Goal: Find specific page/section: Find specific page/section

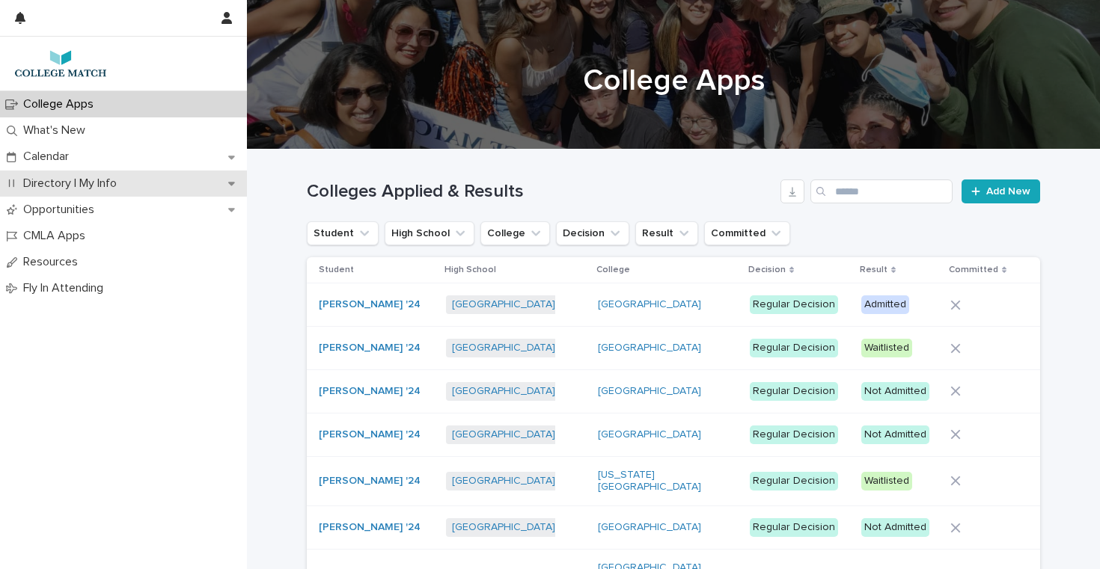
click at [53, 183] on p "Directory | My Info" at bounding box center [72, 184] width 111 height 14
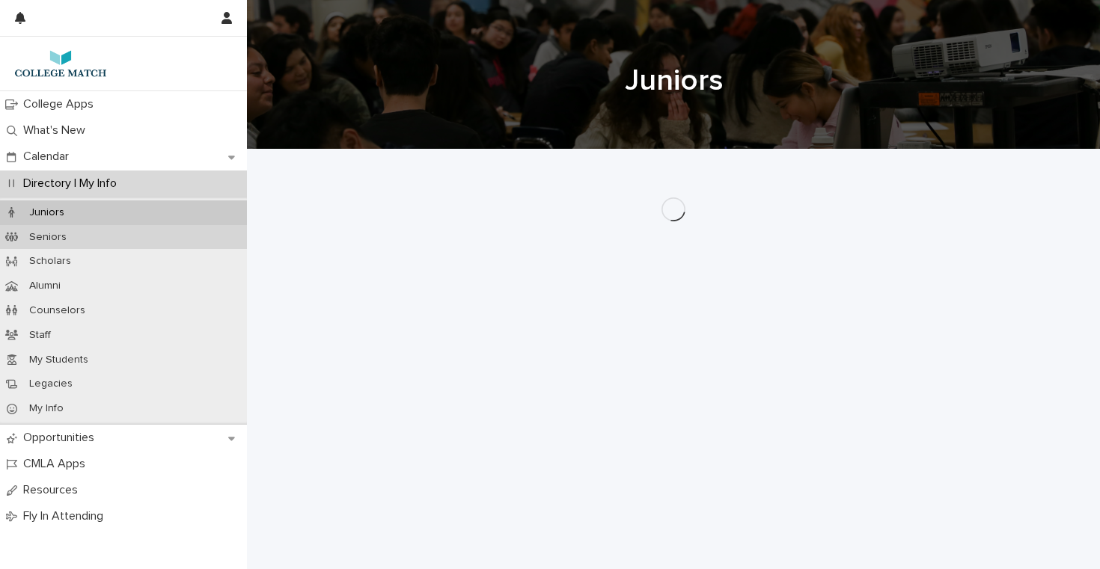
click at [53, 234] on p "Seniors" at bounding box center [47, 237] width 61 height 13
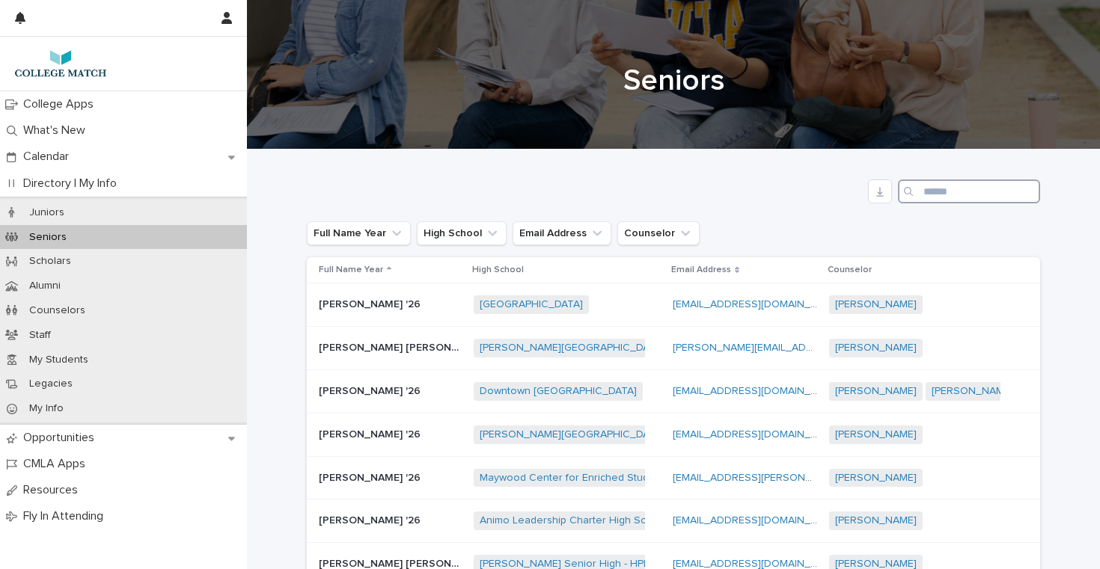
click at [951, 189] on input "Search" at bounding box center [969, 192] width 142 height 24
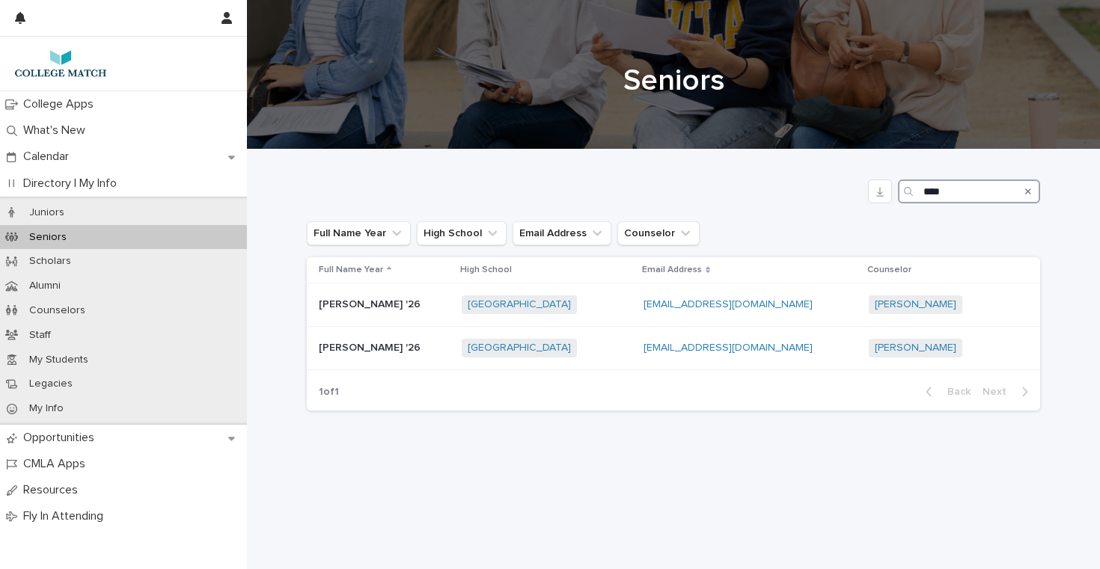
type input "****"
drag, startPoint x: 916, startPoint y: 212, endPoint x: 362, endPoint y: 349, distance: 570.4
click at [362, 349] on p "[PERSON_NAME] '26" at bounding box center [371, 347] width 105 height 16
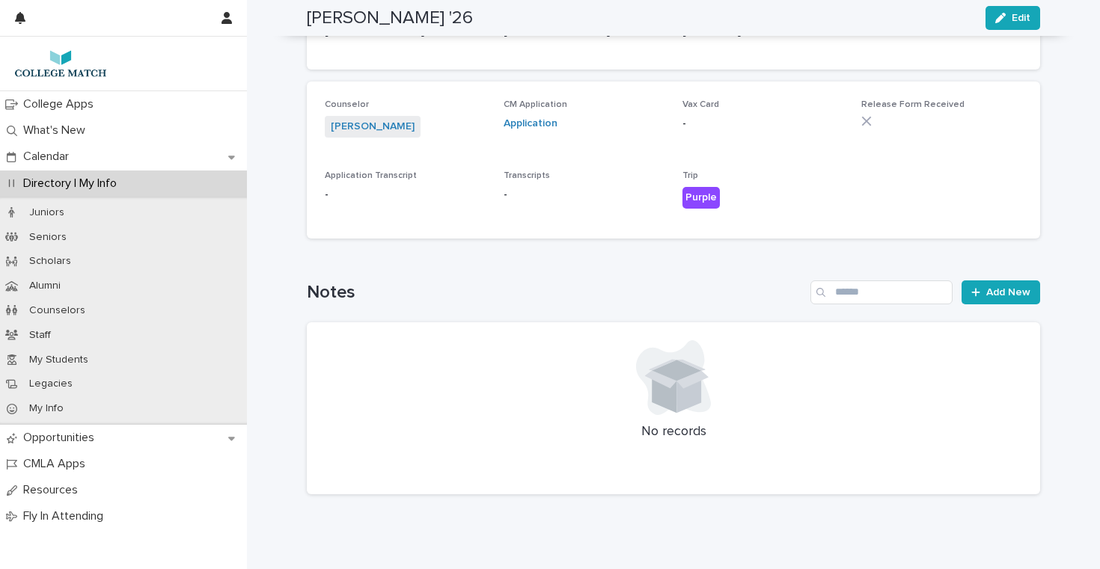
scroll to position [350, 0]
click at [533, 119] on link "Application" at bounding box center [530, 124] width 54 height 10
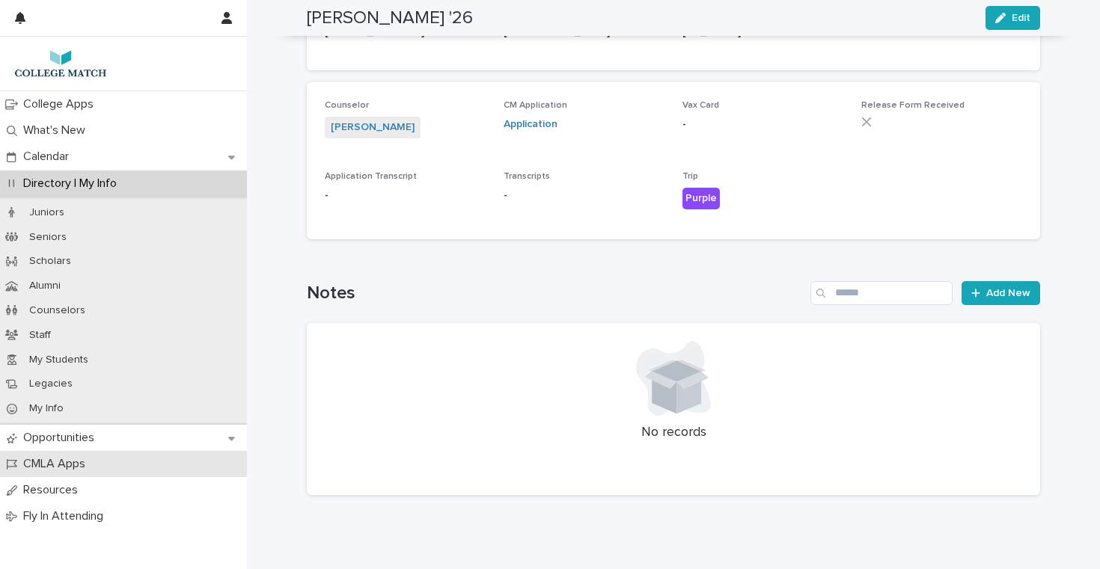
click at [95, 462] on p "CMLA Apps" at bounding box center [57, 464] width 80 height 14
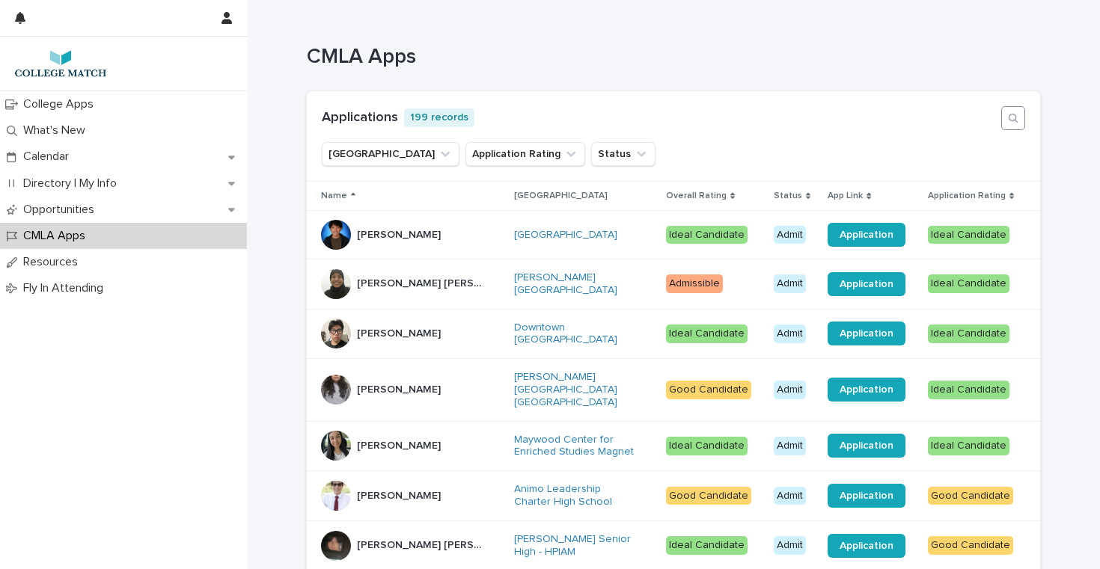
click at [1013, 114] on icon "button" at bounding box center [1013, 118] width 12 height 12
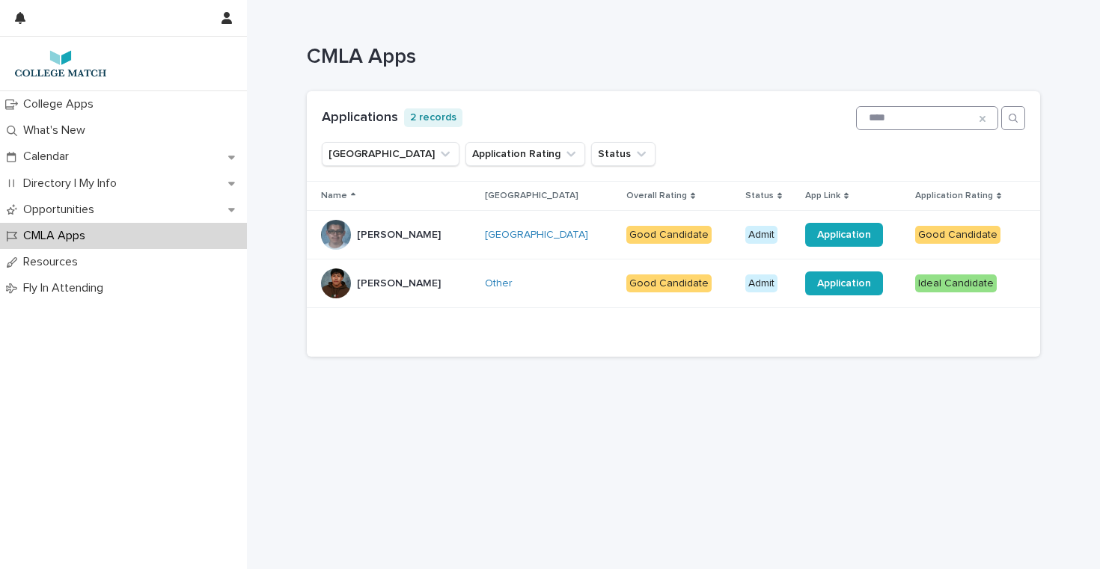
type input "****"
drag, startPoint x: 1013, startPoint y: 114, endPoint x: 375, endPoint y: 283, distance: 659.9
click at [375, 283] on p "[PERSON_NAME]" at bounding box center [400, 283] width 87 height 16
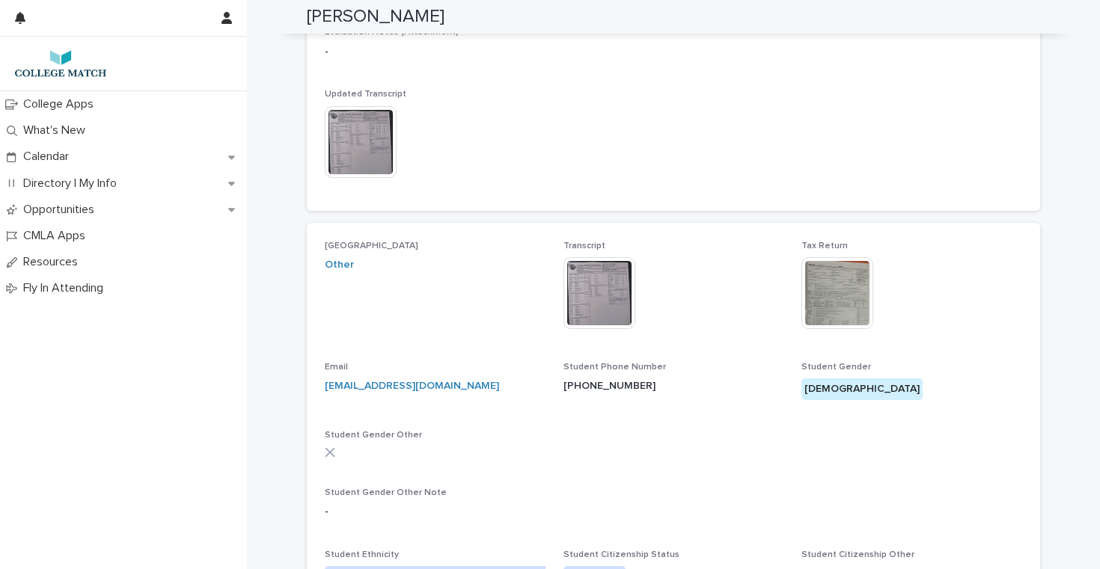
scroll to position [474, 0]
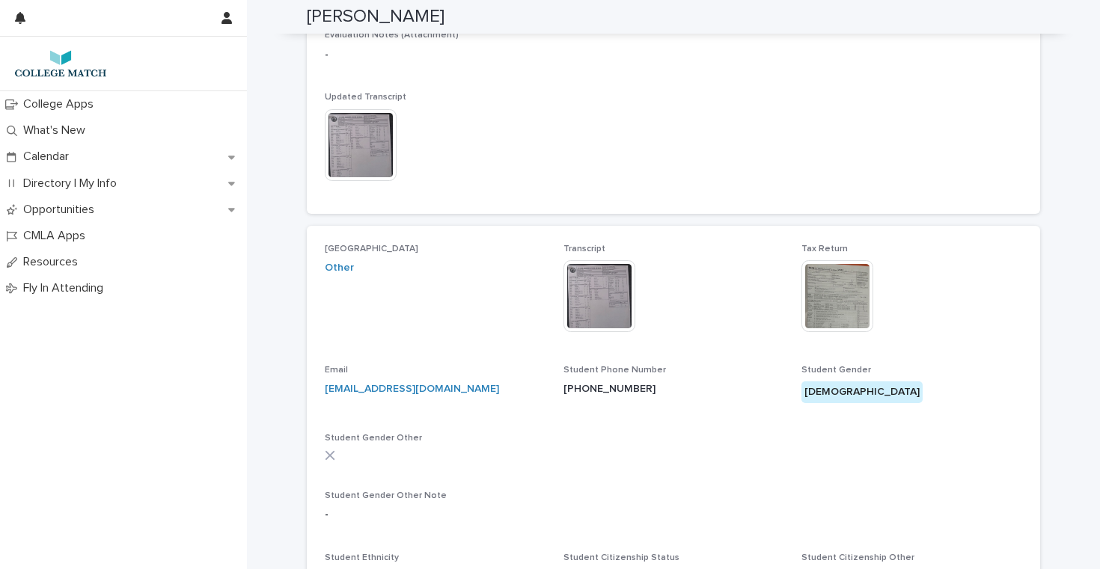
click at [610, 289] on img at bounding box center [599, 296] width 72 height 72
